Goal: Task Accomplishment & Management: Use online tool/utility

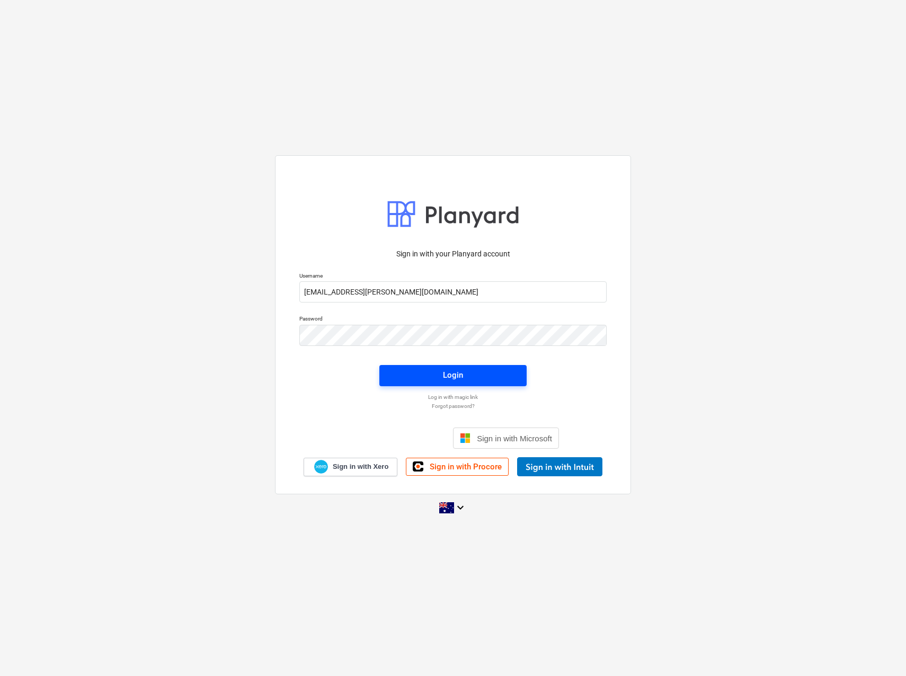
click at [414, 374] on span "Login" at bounding box center [453, 375] width 122 height 14
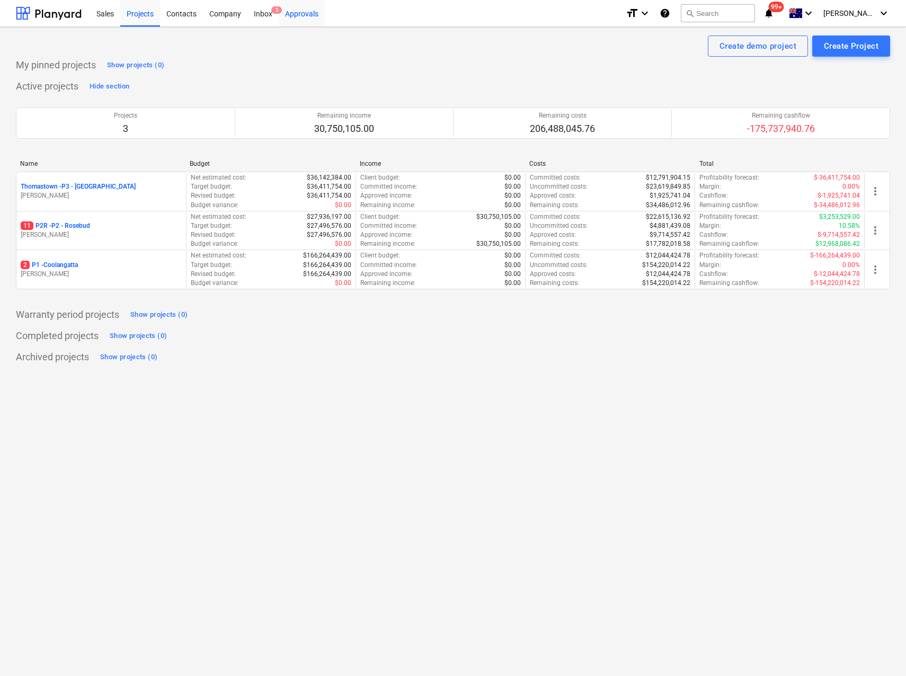
click at [298, 19] on div "Approvals" at bounding box center [302, 12] width 46 height 27
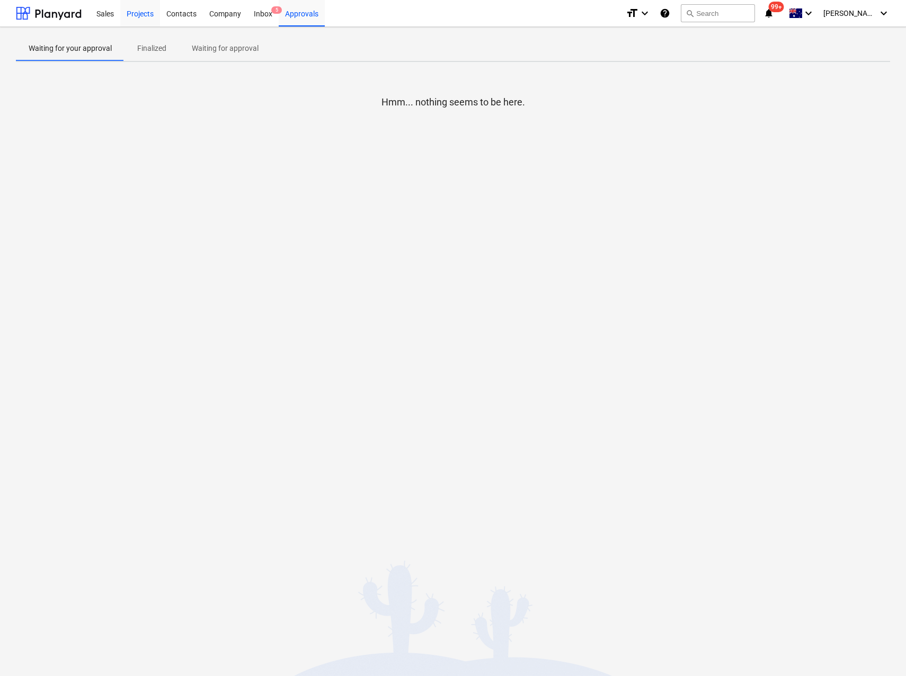
click at [135, 16] on div "Projects" at bounding box center [140, 12] width 40 height 27
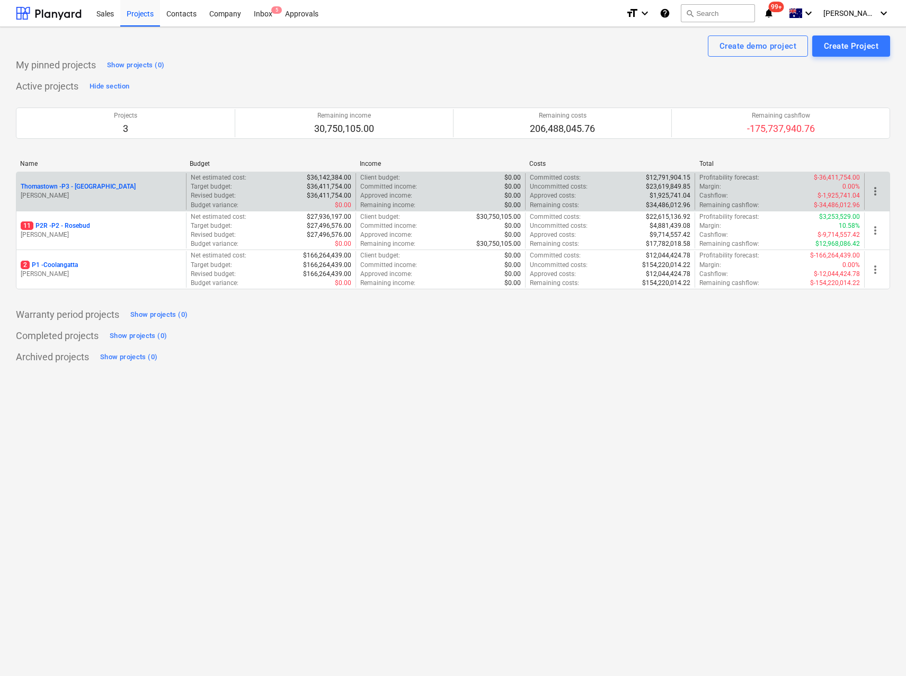
click at [81, 188] on p "Thomastown - P3 - [GEOGRAPHIC_DATA]" at bounding box center [78, 186] width 115 height 9
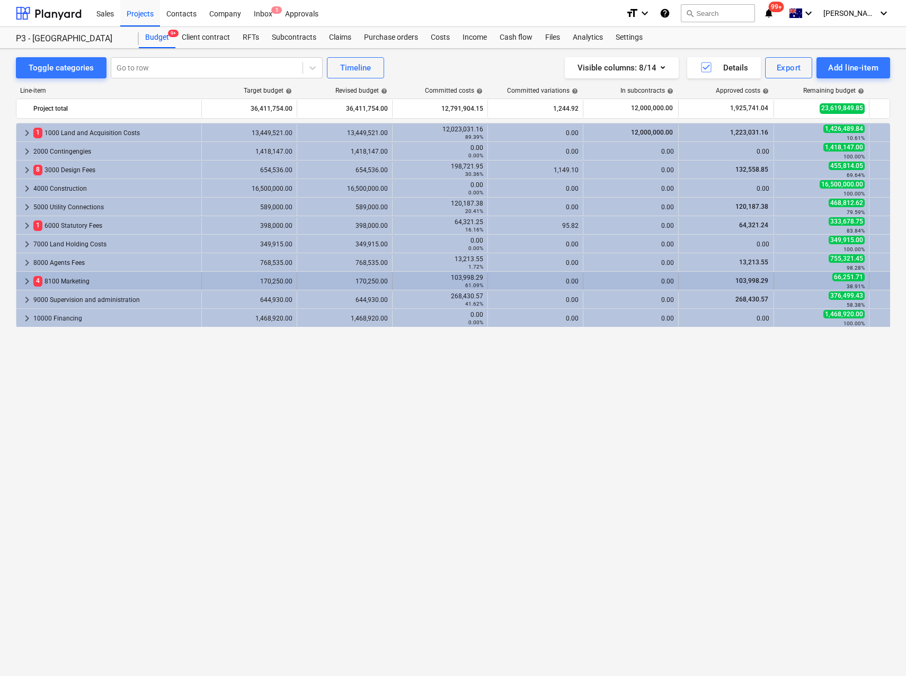
click at [29, 282] on span "keyboard_arrow_right" at bounding box center [27, 281] width 13 height 13
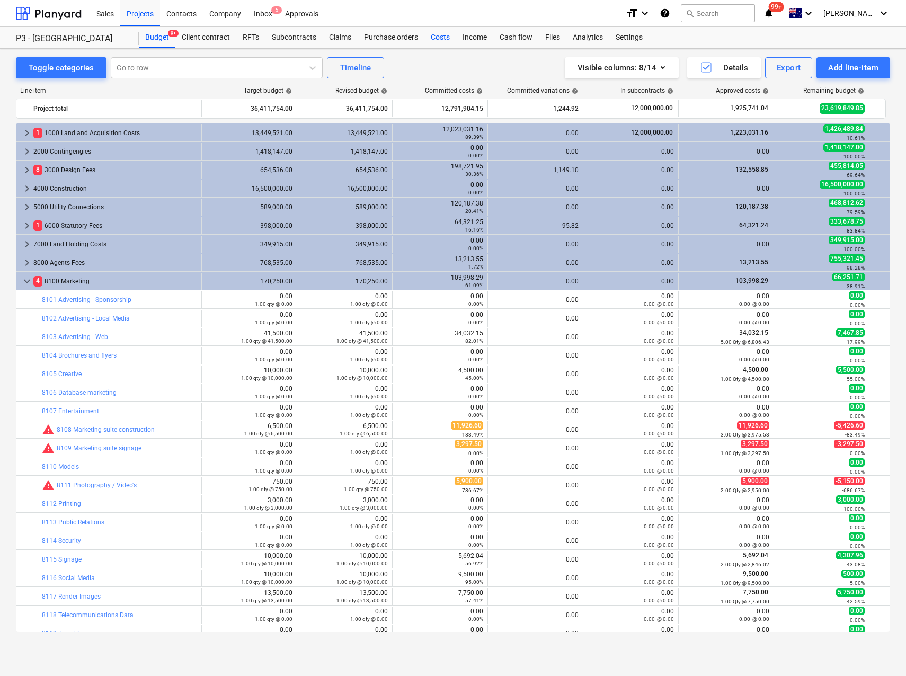
click at [446, 38] on div "Costs" at bounding box center [440, 37] width 32 height 21
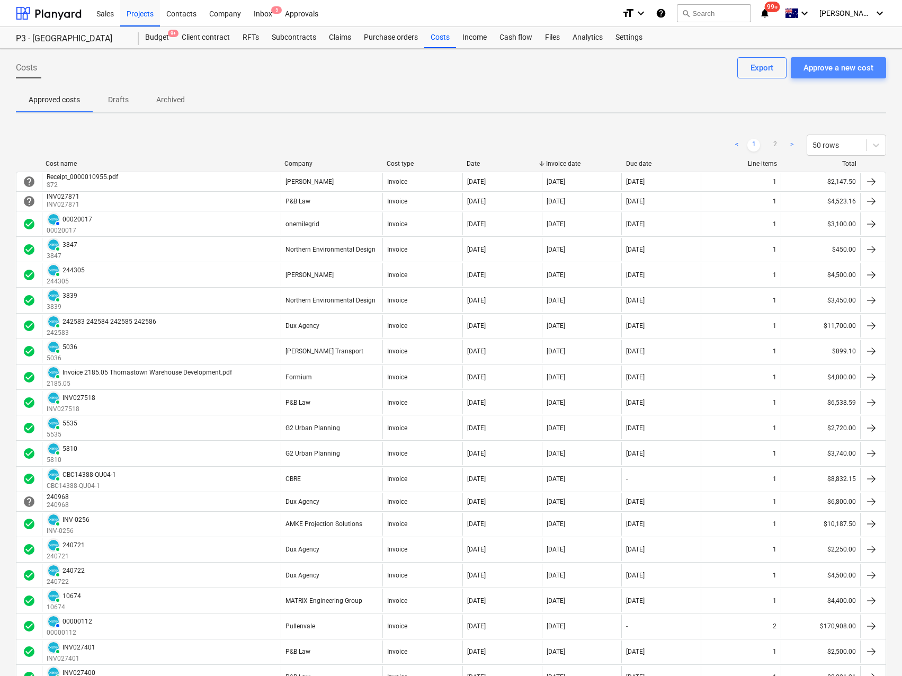
click at [836, 68] on div "Approve a new cost" at bounding box center [839, 68] width 70 height 14
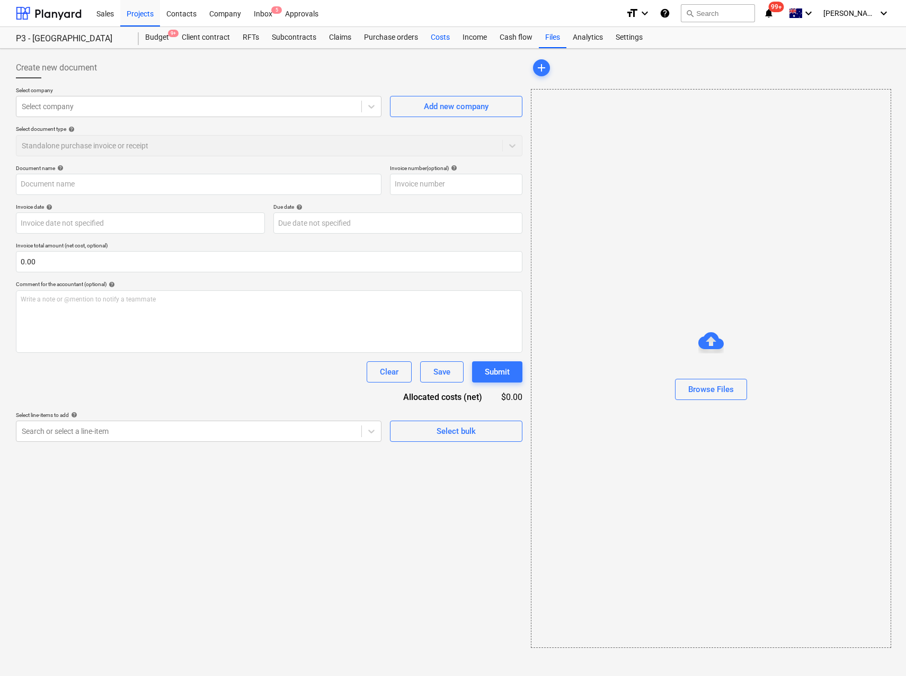
click at [434, 39] on div "Costs" at bounding box center [440, 37] width 32 height 21
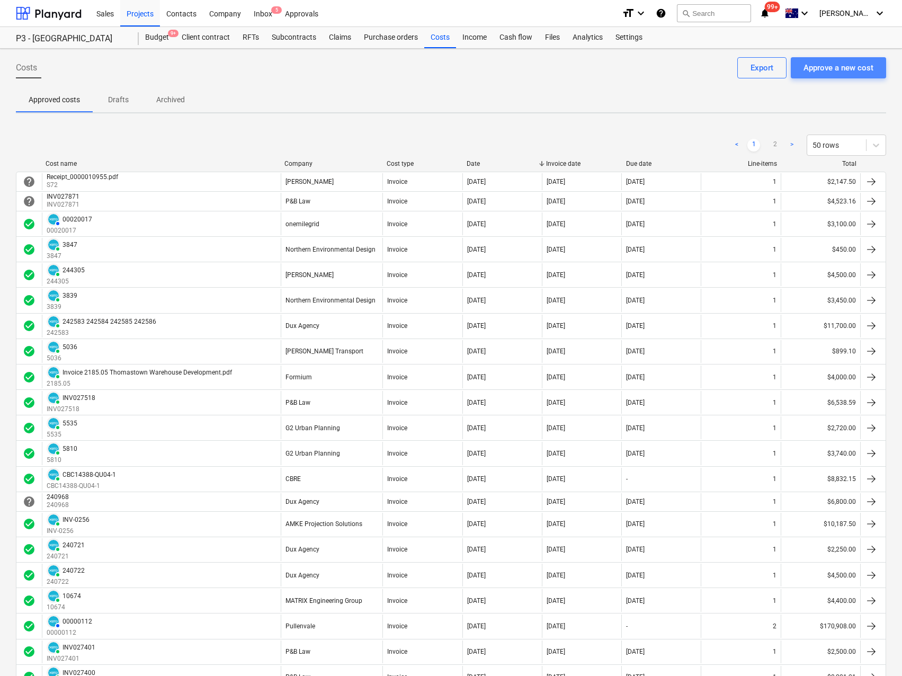
click at [815, 69] on div "Approve a new cost" at bounding box center [839, 68] width 70 height 14
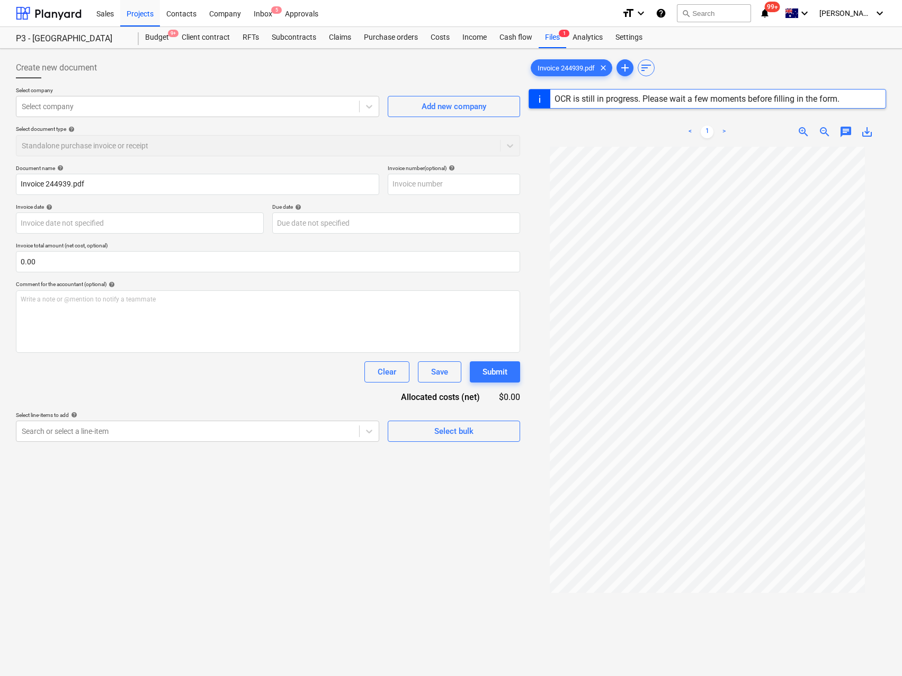
type input "244939"
type input "[DATE]"
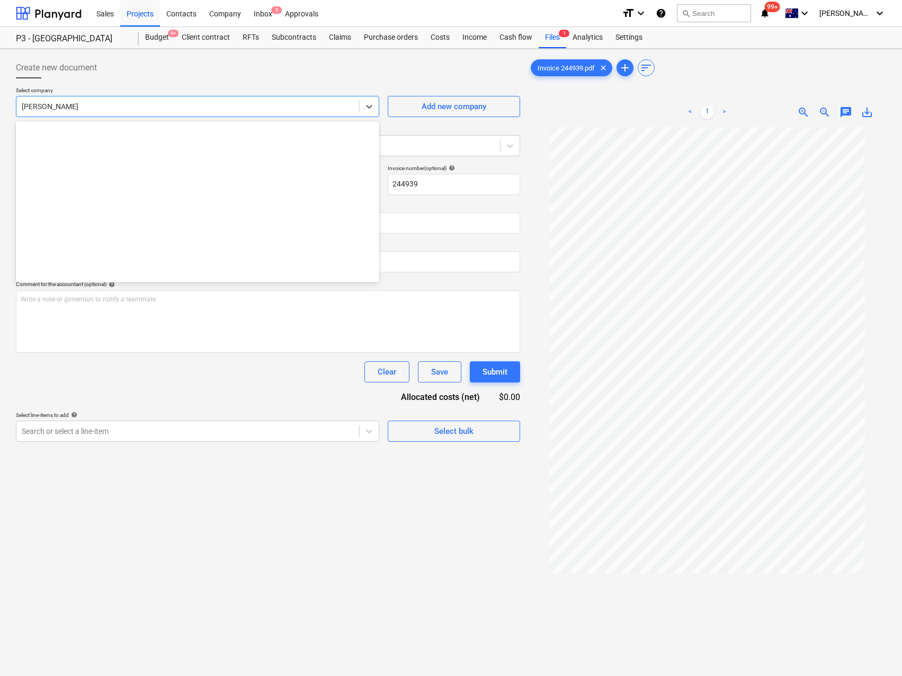
scroll to position [482, 0]
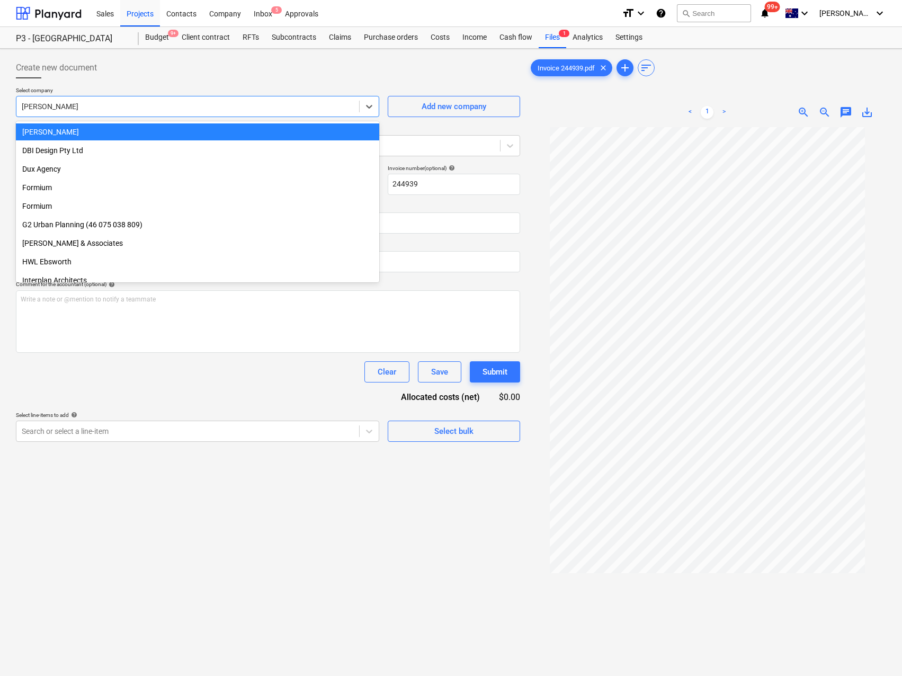
drag, startPoint x: 100, startPoint y: 109, endPoint x: 40, endPoint y: 103, distance: 60.7
click at [40, 103] on div at bounding box center [188, 106] width 332 height 11
click at [42, 104] on div at bounding box center [188, 106] width 332 height 11
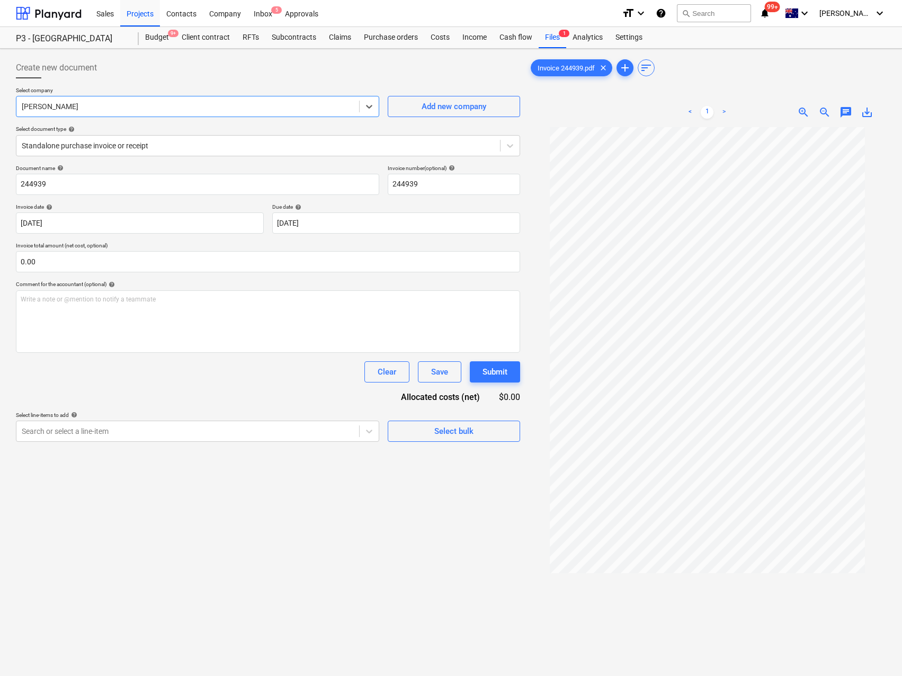
click at [42, 104] on div at bounding box center [188, 106] width 332 height 11
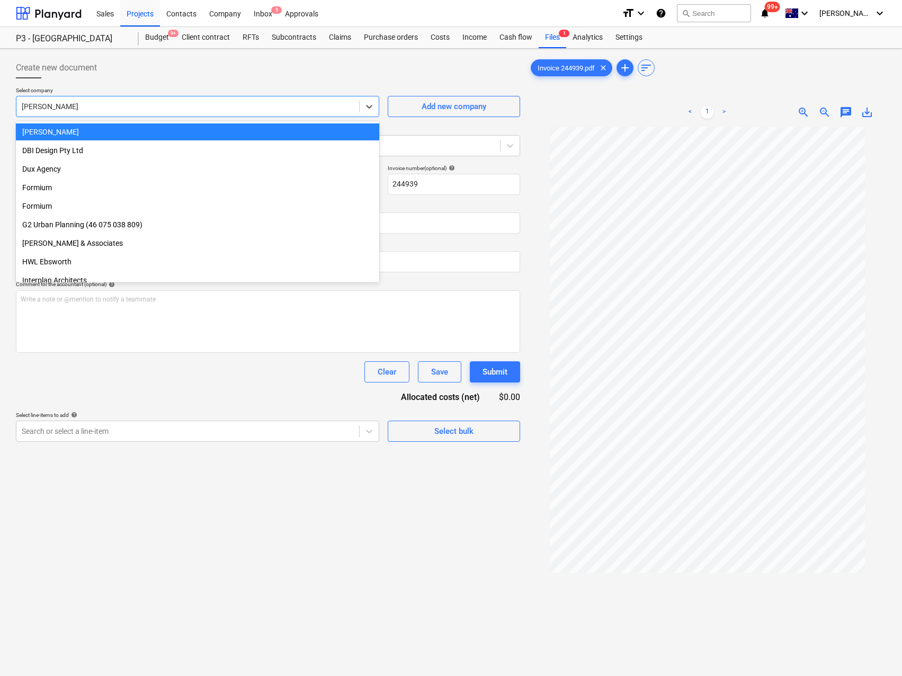
drag, startPoint x: 93, startPoint y: 109, endPoint x: 52, endPoint y: 108, distance: 40.8
click at [52, 108] on div at bounding box center [188, 106] width 332 height 11
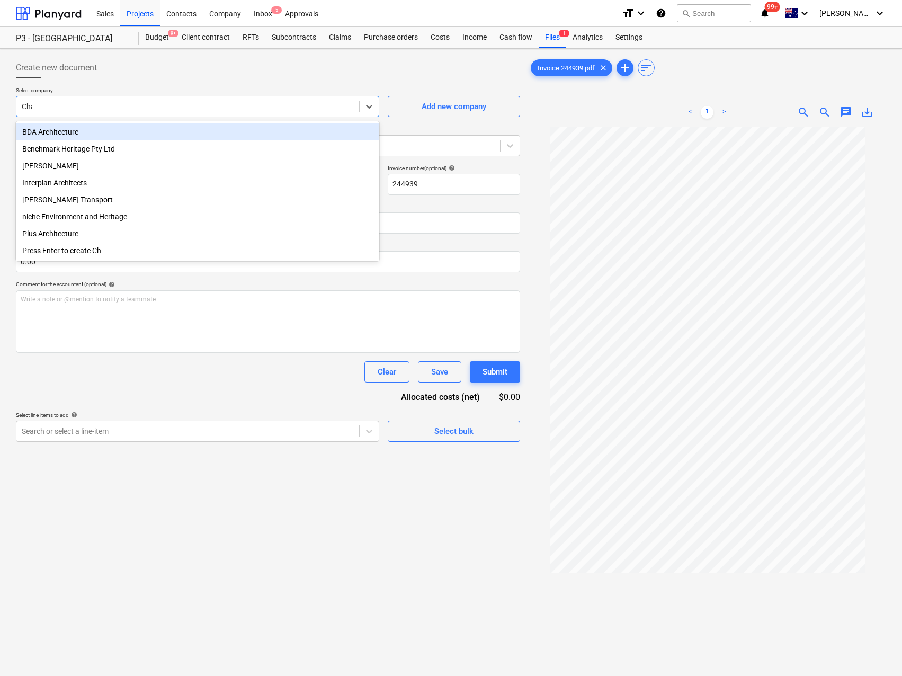
type input "Char"
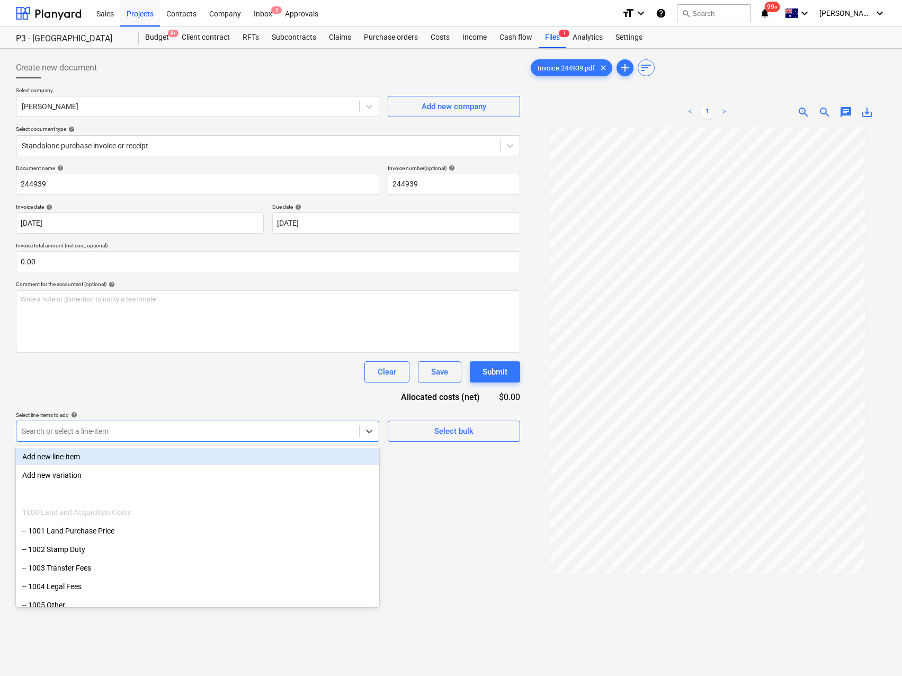
click at [63, 437] on div "Search or select a line-item" at bounding box center [187, 431] width 343 height 15
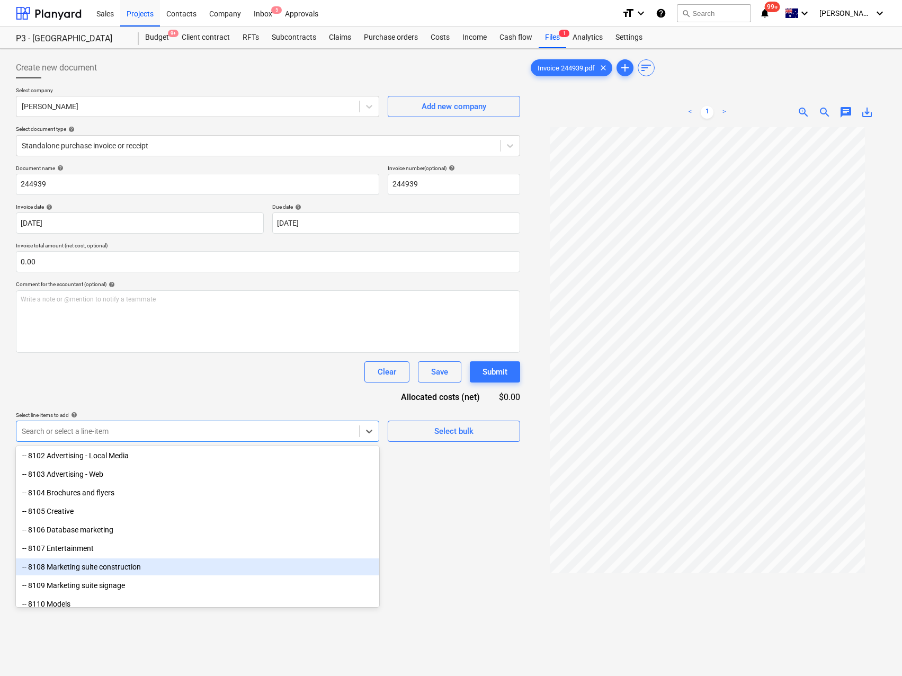
scroll to position [1581, 0]
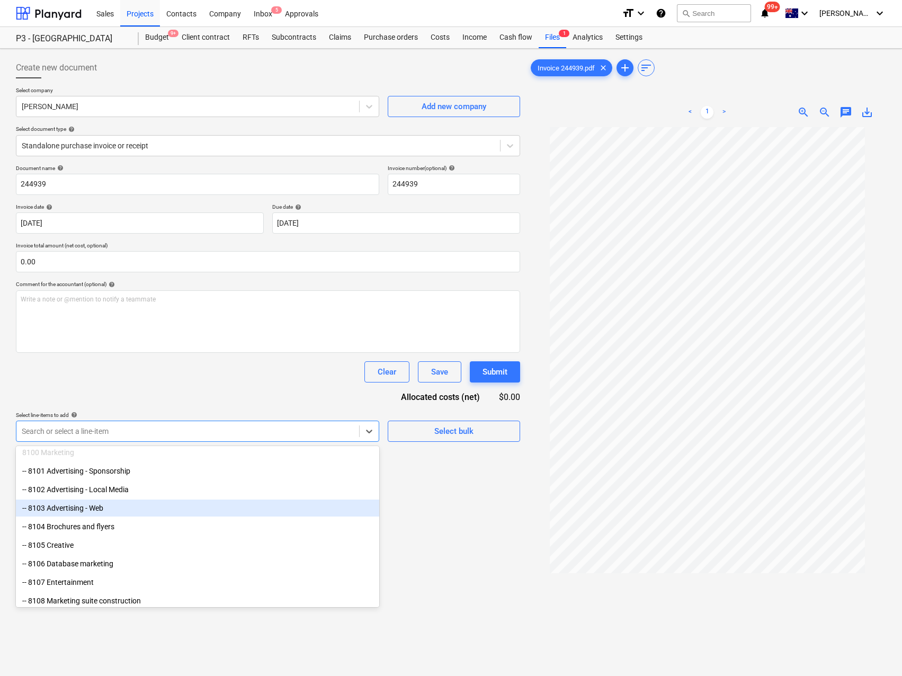
click at [130, 512] on div "-- 8103 Advertising - Web" at bounding box center [198, 508] width 364 height 17
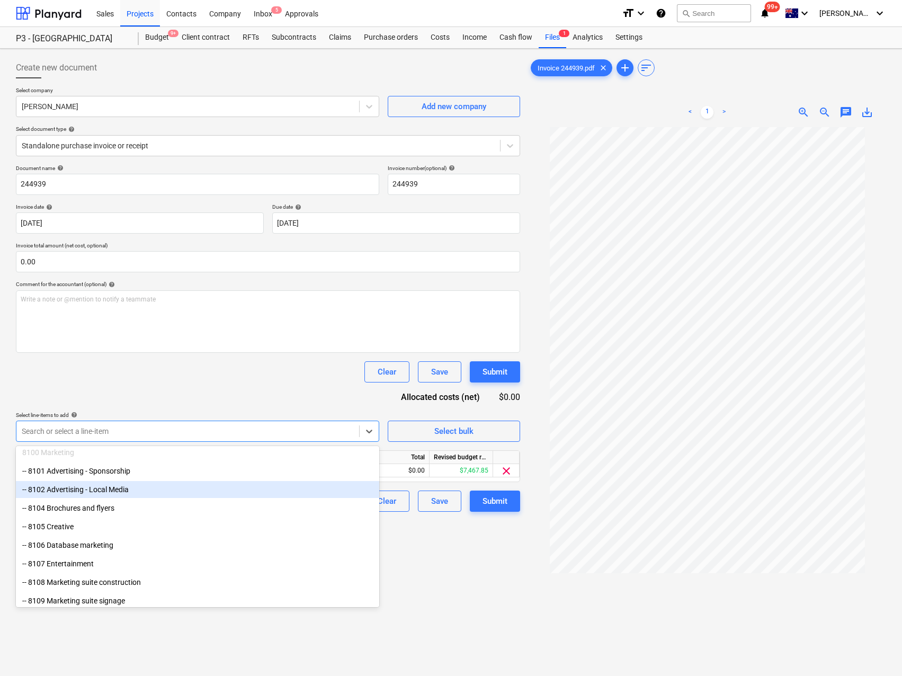
click at [451, 560] on div "Create new document Select company [PERSON_NAME] Add new company Select documen…" at bounding box center [268, 415] width 513 height 725
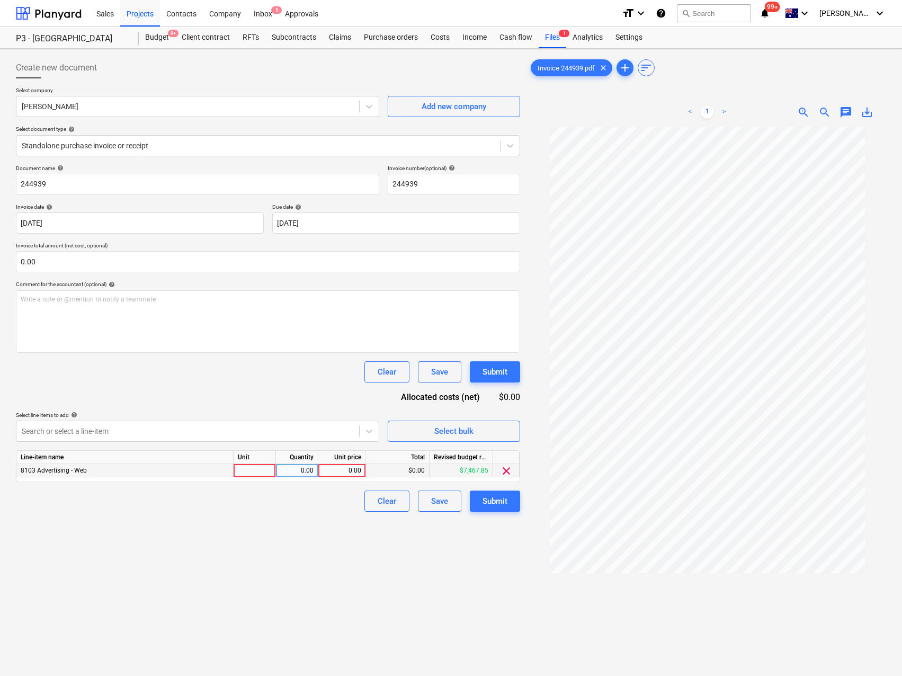
click at [260, 477] on div at bounding box center [255, 470] width 42 height 13
type input "Qty"
type input "4700"
click at [490, 498] on div "Submit" at bounding box center [495, 501] width 25 height 14
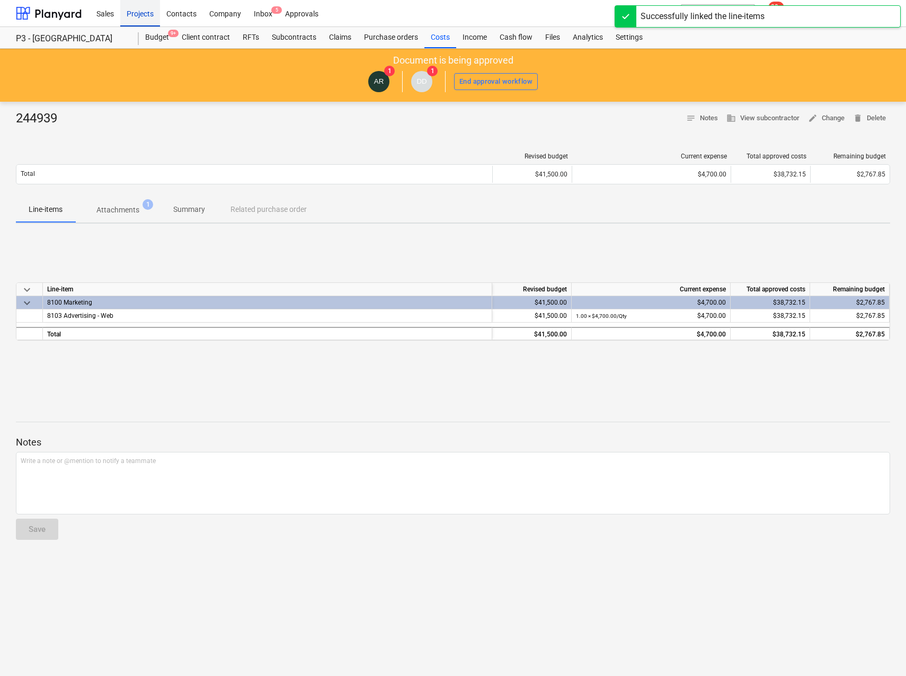
click at [147, 19] on div "Projects" at bounding box center [140, 12] width 40 height 27
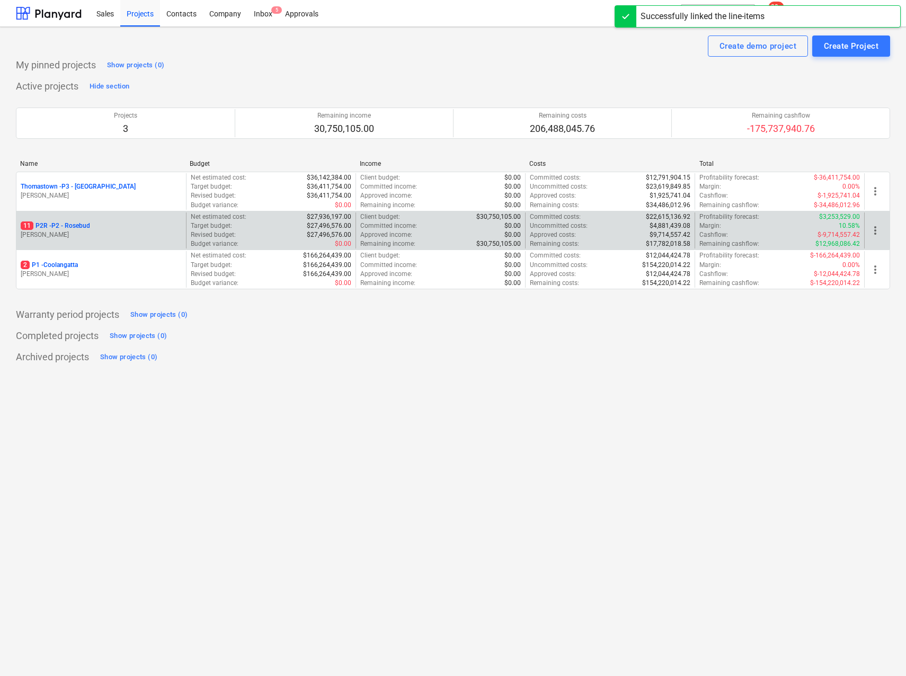
click at [59, 233] on p "[PERSON_NAME]" at bounding box center [101, 235] width 161 height 9
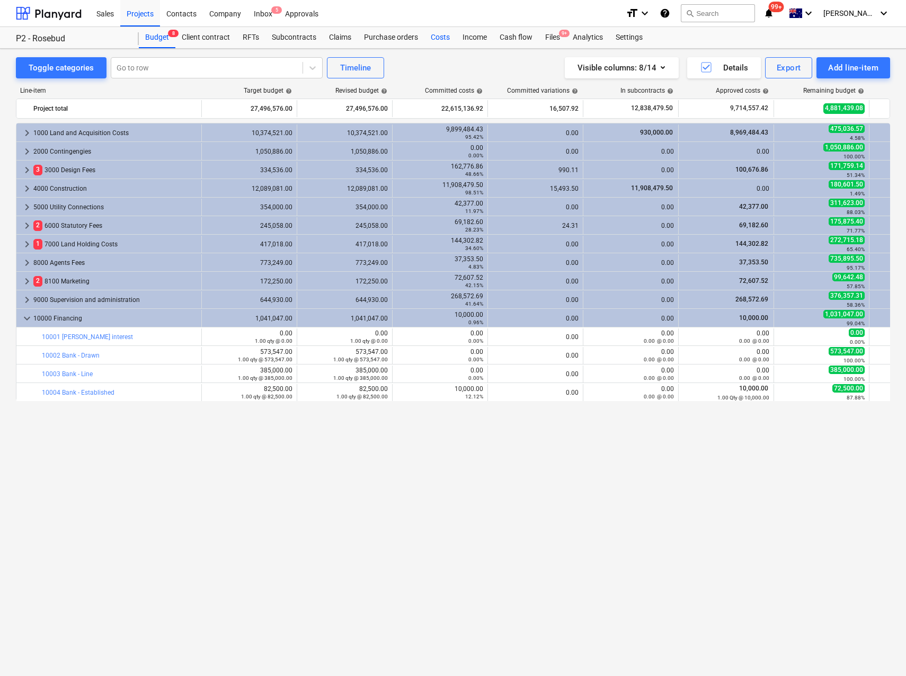
click at [449, 37] on div "Costs" at bounding box center [440, 37] width 32 height 21
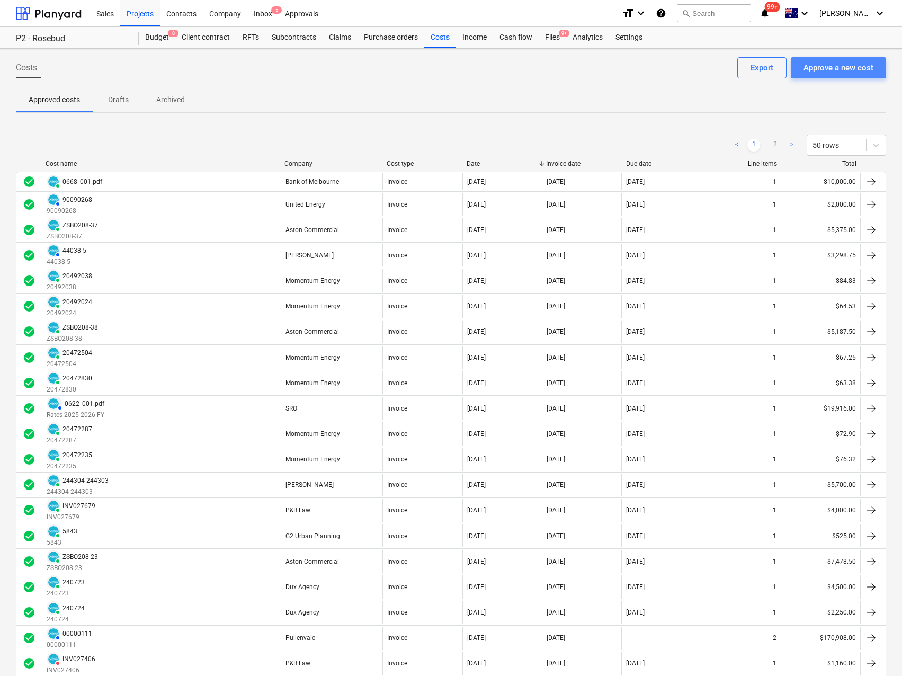
click at [823, 71] on div "Approve a new cost" at bounding box center [839, 68] width 70 height 14
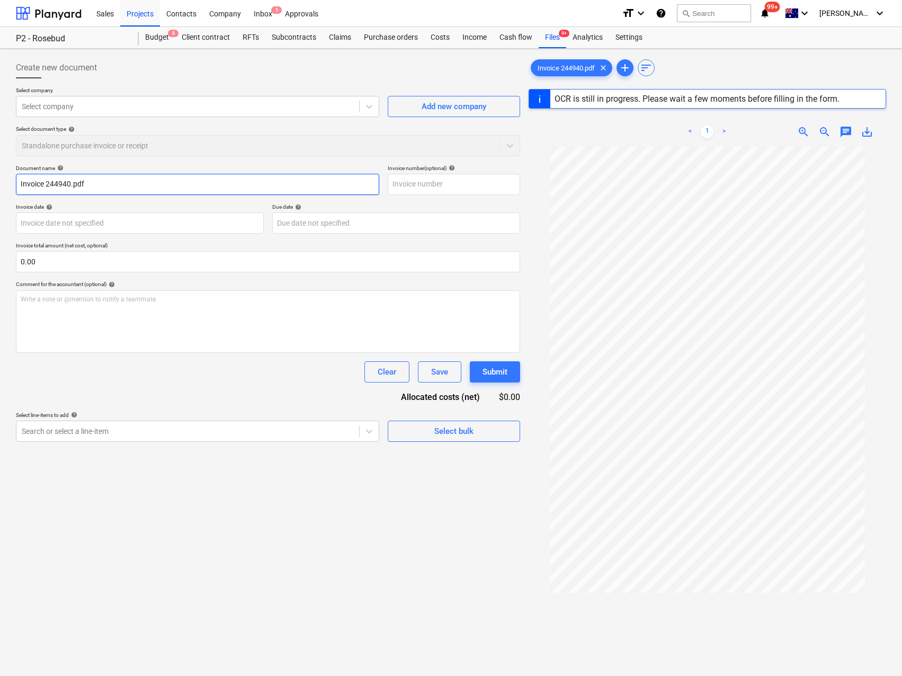
type input "244940"
type input "[DATE]"
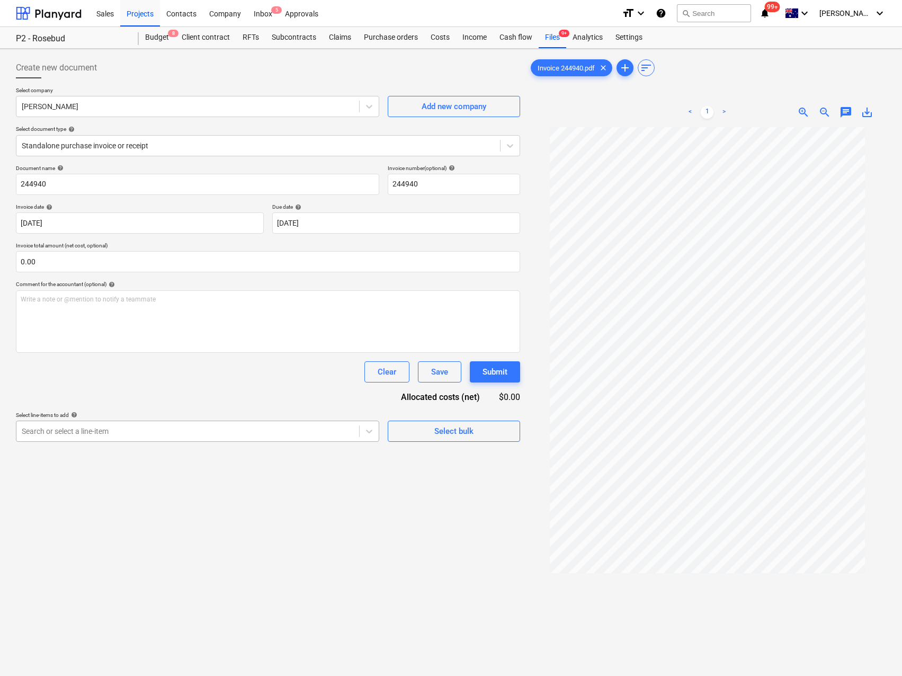
click at [132, 436] on div at bounding box center [188, 431] width 332 height 11
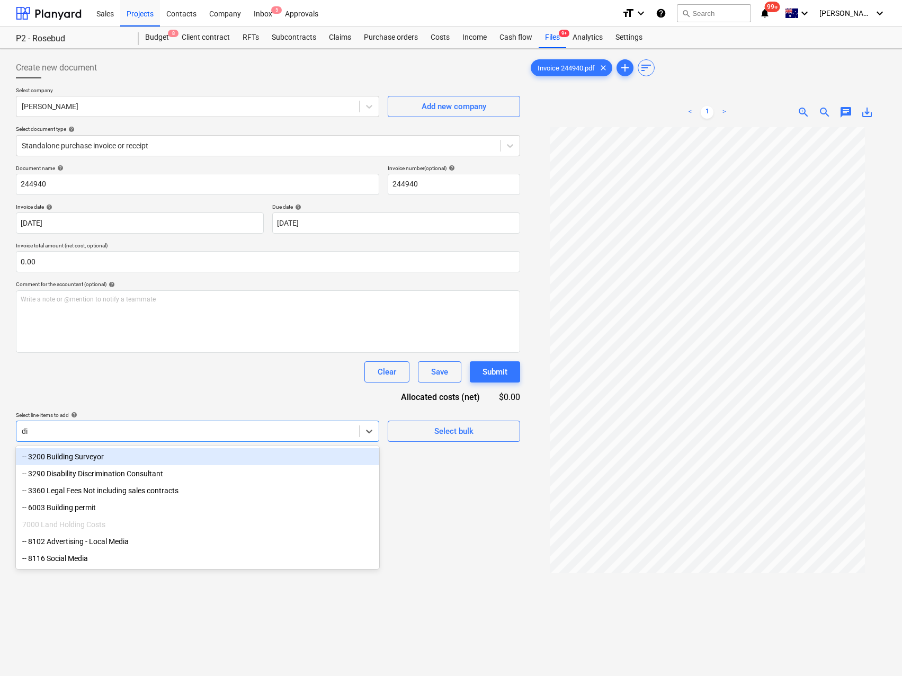
type input "d"
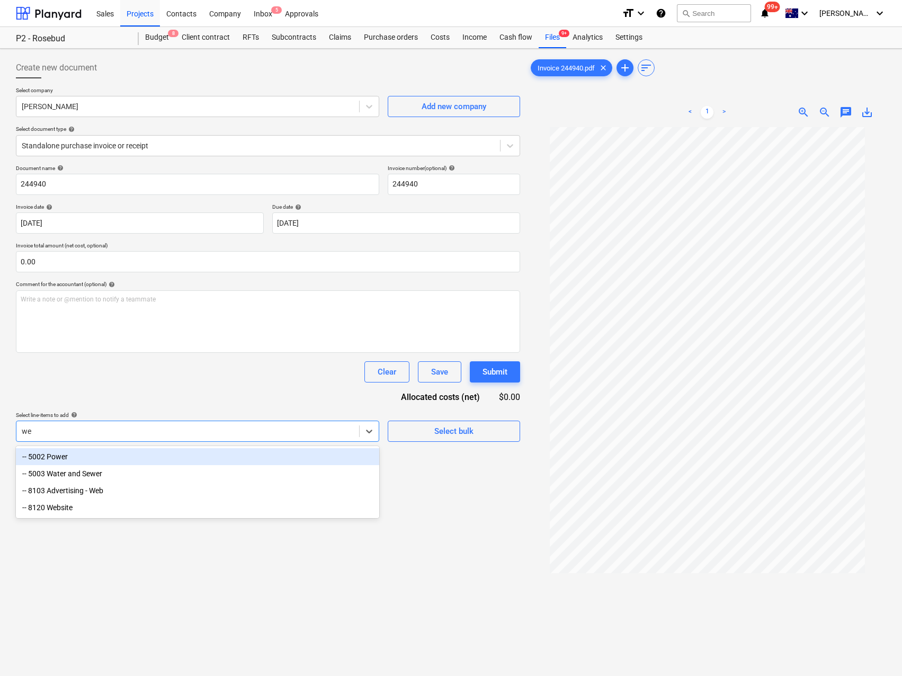
type input "web"
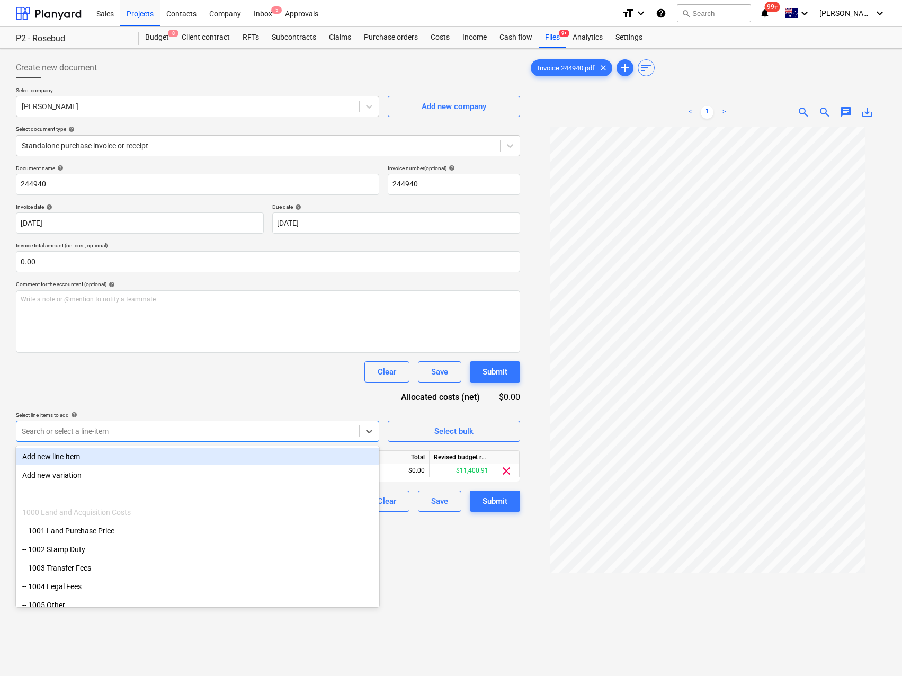
click at [144, 398] on div "Document name help 244940 Invoice number (optional) help 244940 Invoice date he…" at bounding box center [268, 338] width 504 height 347
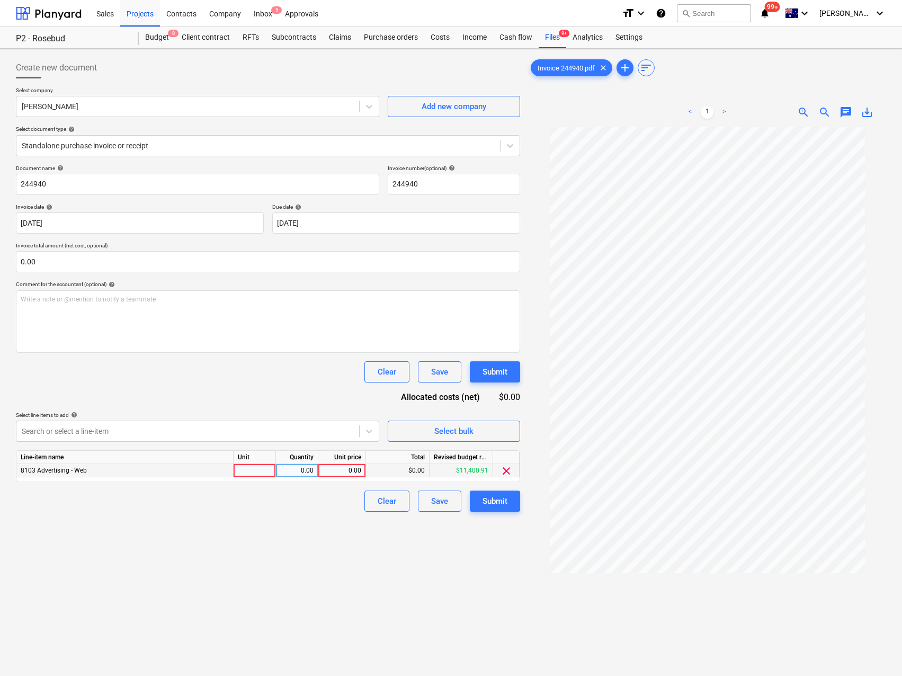
click at [239, 472] on div at bounding box center [255, 470] width 42 height 13
type input "Qty"
type input "4700"
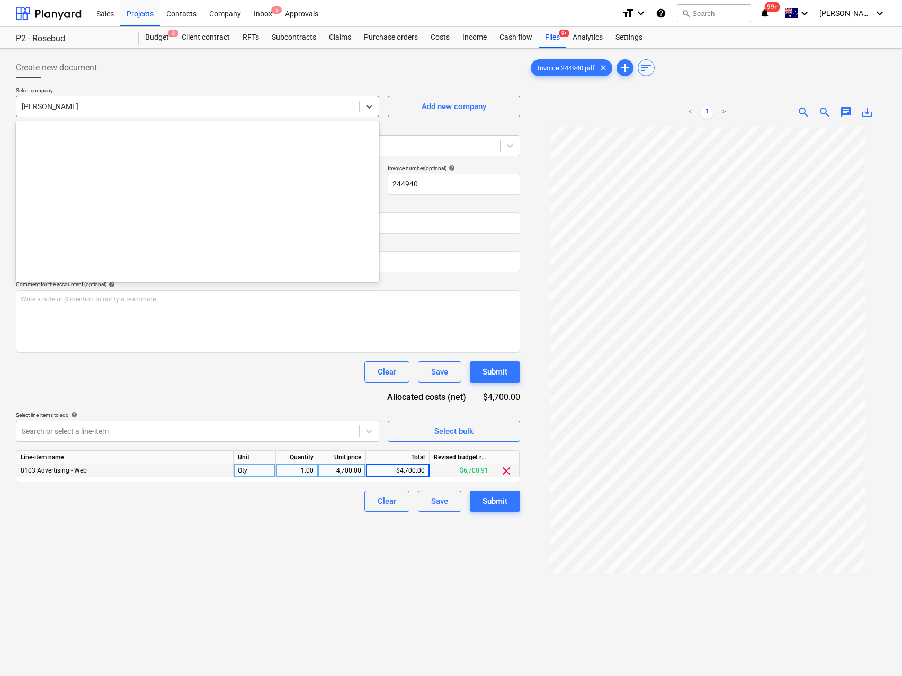
click at [88, 108] on div at bounding box center [188, 106] width 332 height 11
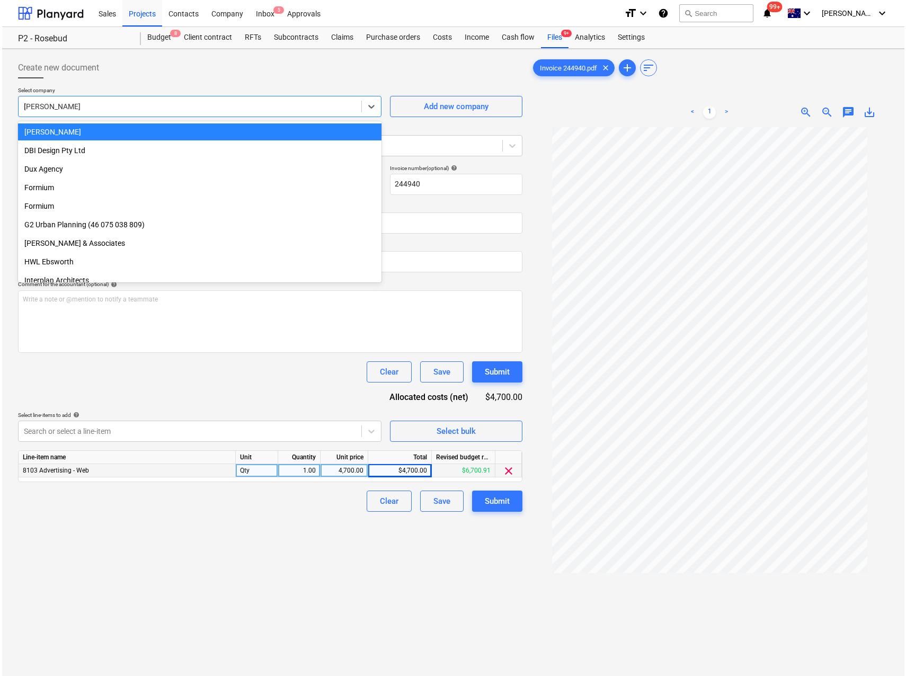
scroll to position [453, 0]
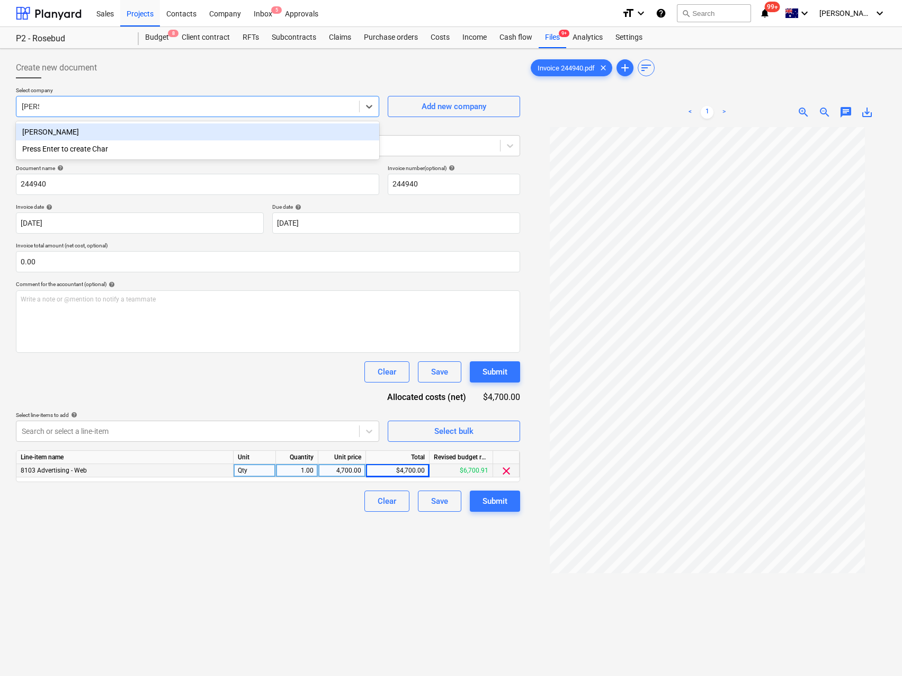
type input "[PERSON_NAME]"
click at [123, 133] on div "[PERSON_NAME]" at bounding box center [198, 131] width 364 height 17
click at [214, 515] on div "Create new document Select company option [PERSON_NAME] , selected. Select is f…" at bounding box center [268, 415] width 513 height 725
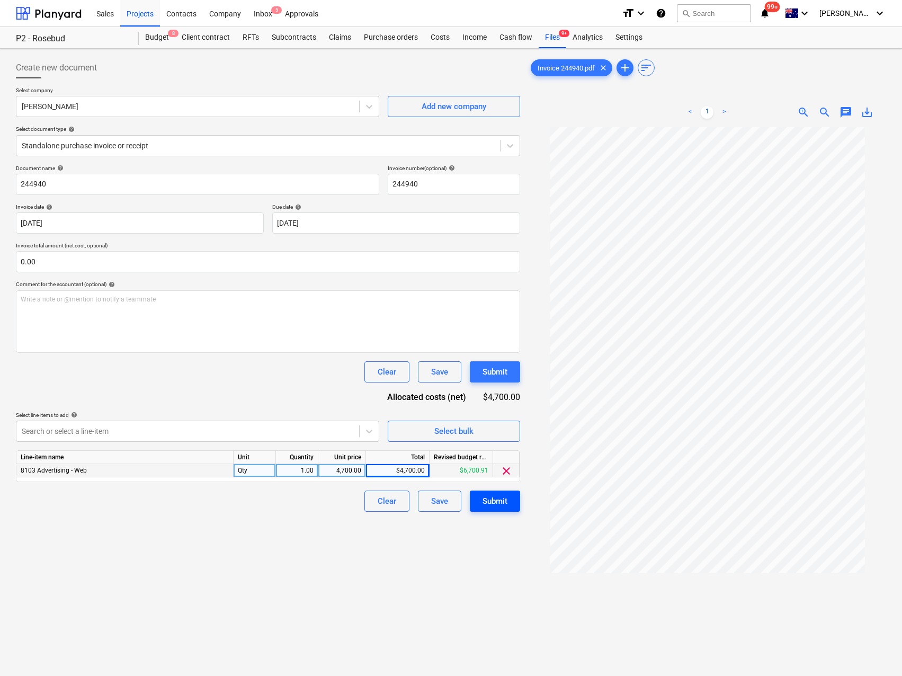
click at [485, 503] on div "Submit" at bounding box center [495, 501] width 25 height 14
